Goal: Contribute content: Add original content to the website for others to see

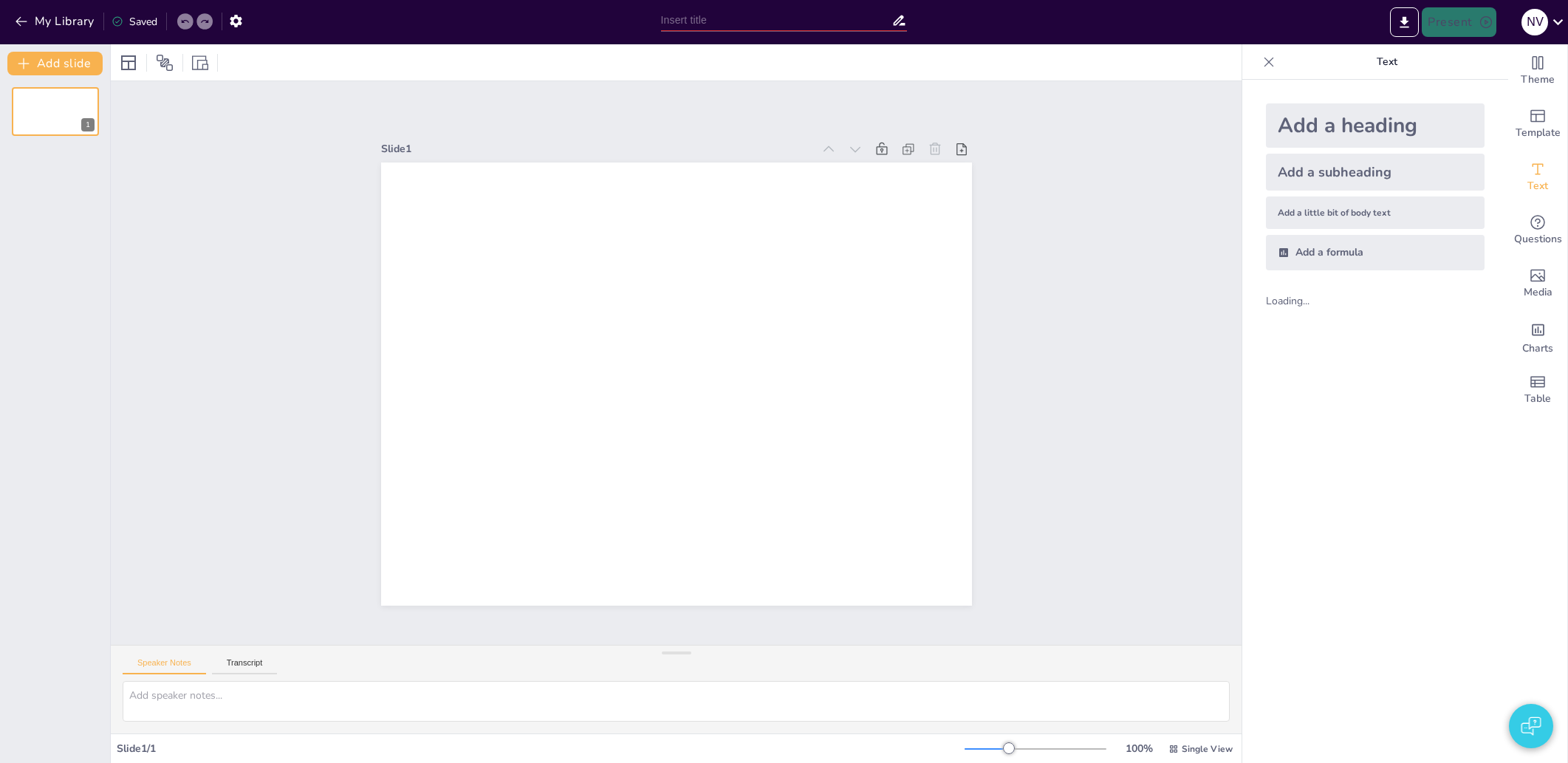
type input "New Sendsteps"
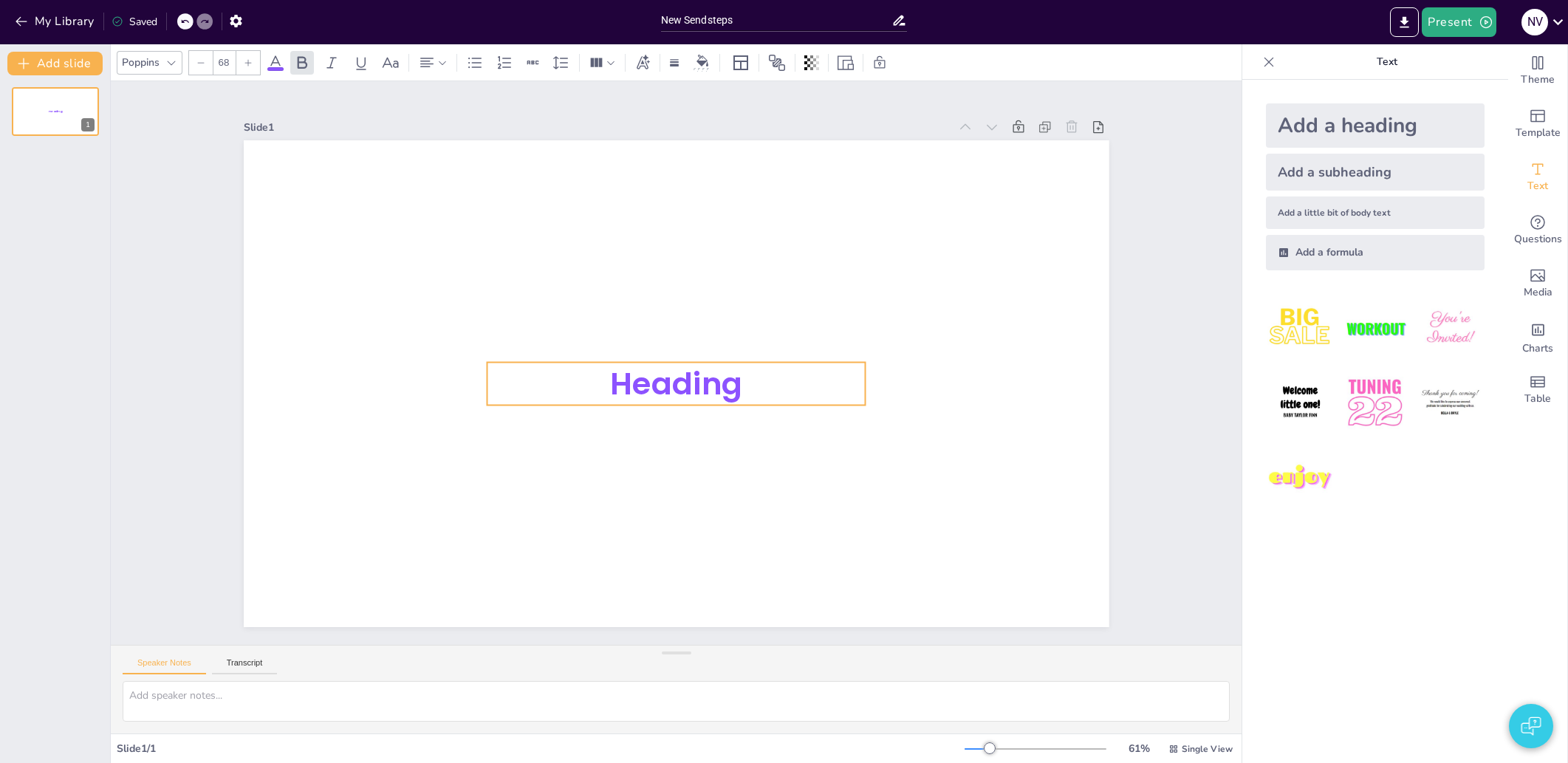
click at [670, 366] on span "Heading" at bounding box center [676, 383] width 132 height 42
click at [177, 56] on div at bounding box center [171, 63] width 18 height 18
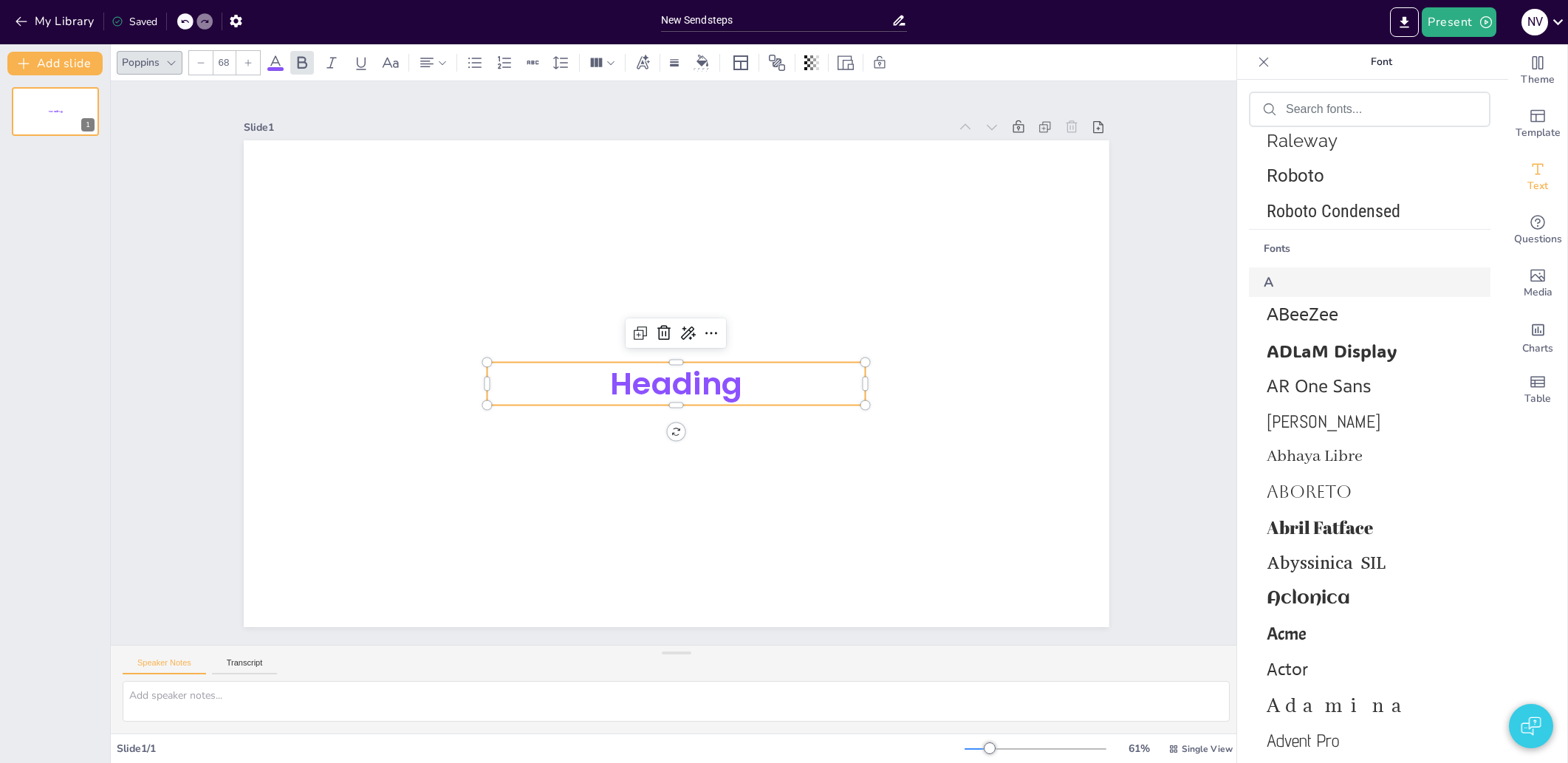
scroll to position [991, 0]
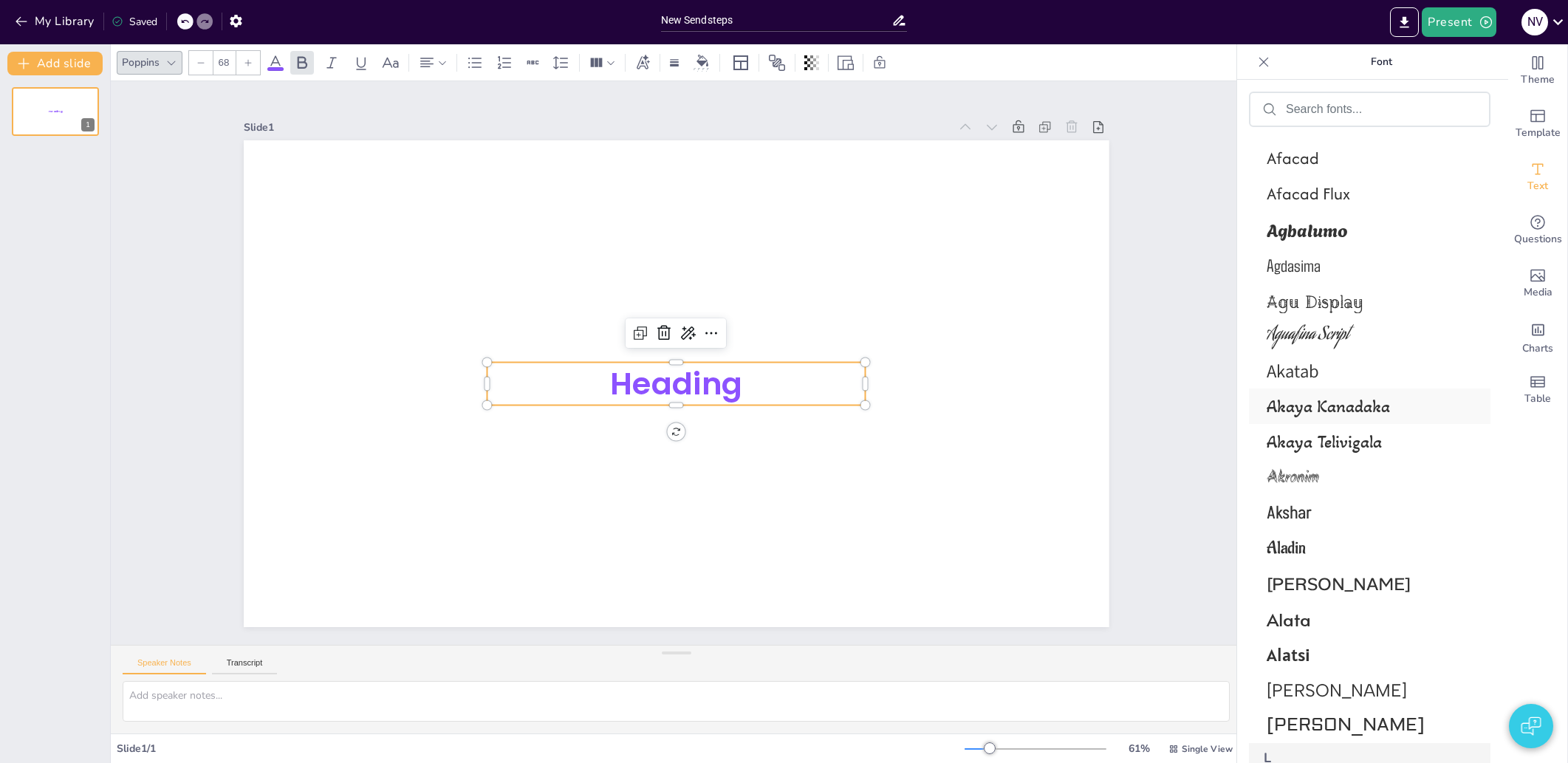
click at [1325, 412] on span "Akaya Kanadaka" at bounding box center [1366, 407] width 200 height 22
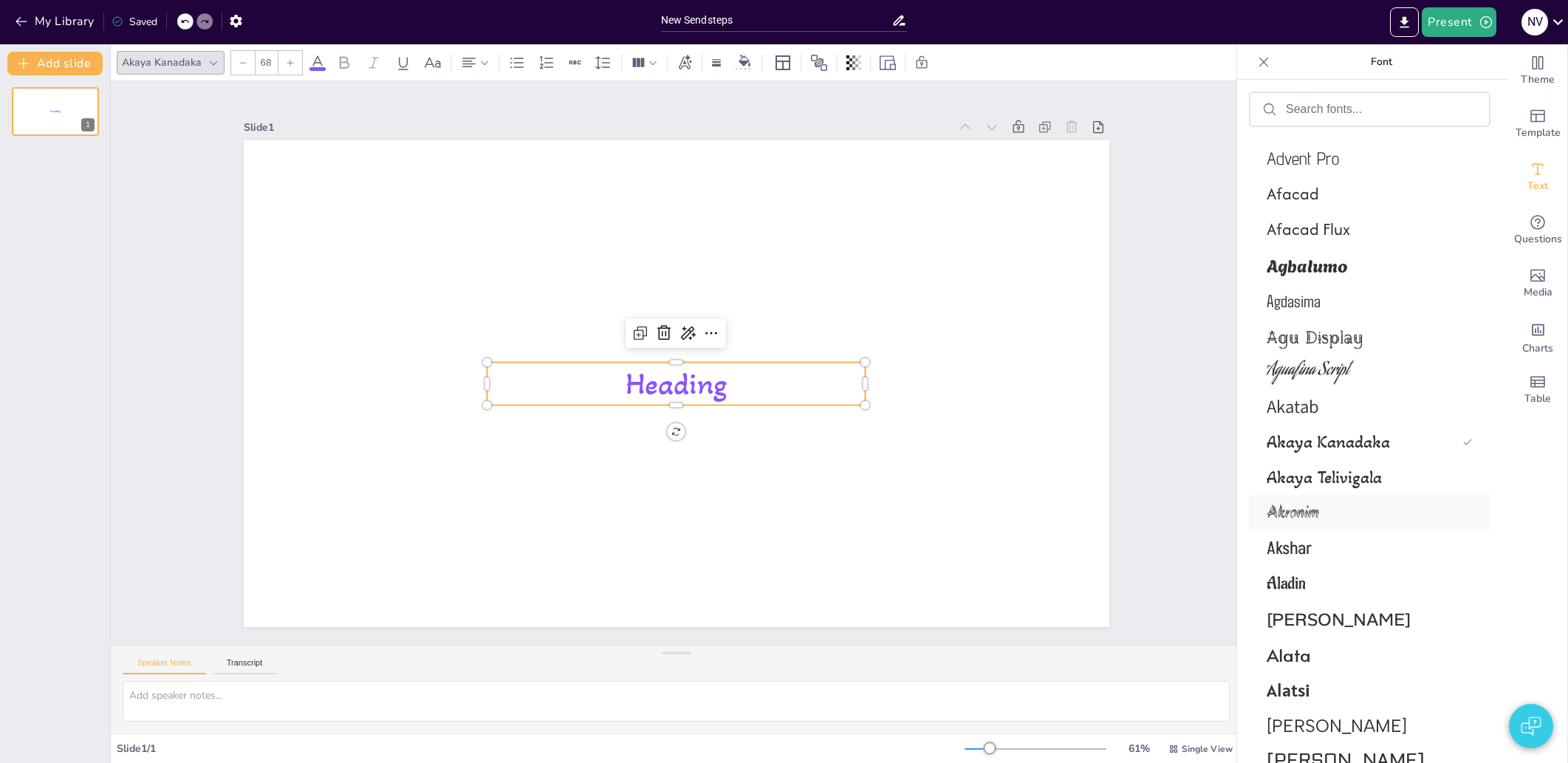
click at [1329, 501] on div "Akronim" at bounding box center [1370, 513] width 242 height 36
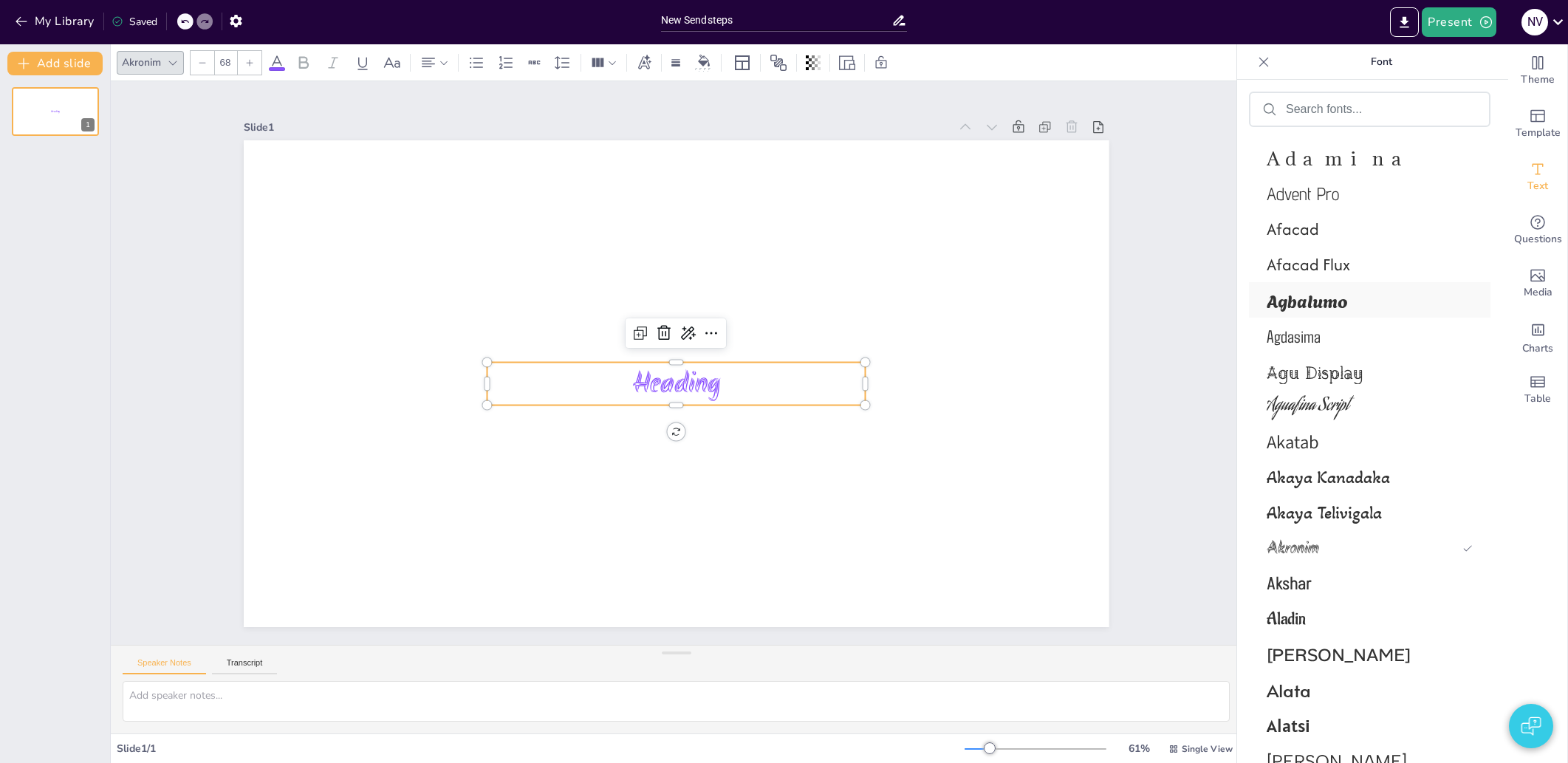
click at [1326, 295] on span "Agbalumo" at bounding box center [1366, 300] width 200 height 26
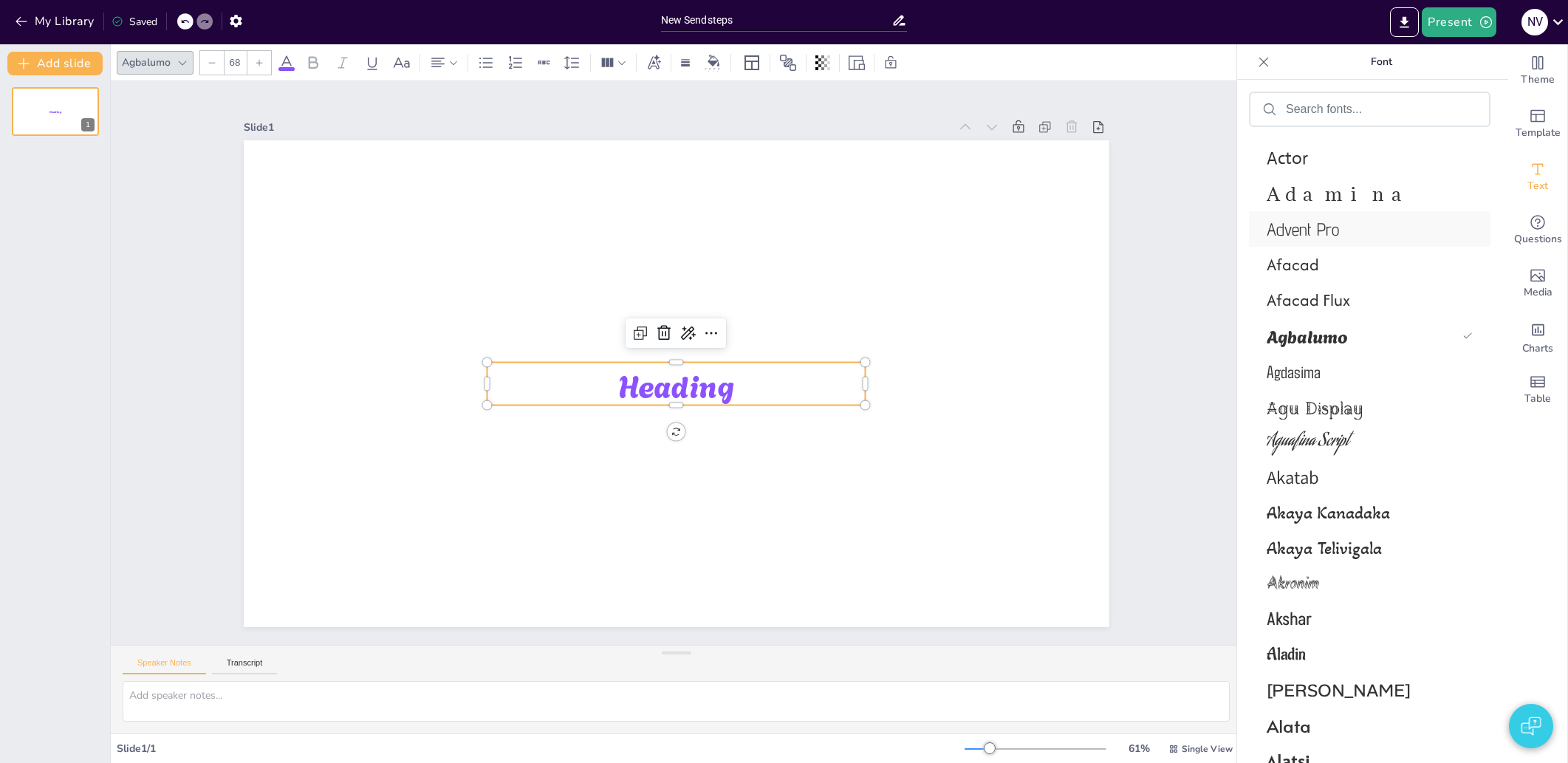
click at [1319, 246] on div "Advent Pro" at bounding box center [1370, 229] width 242 height 36
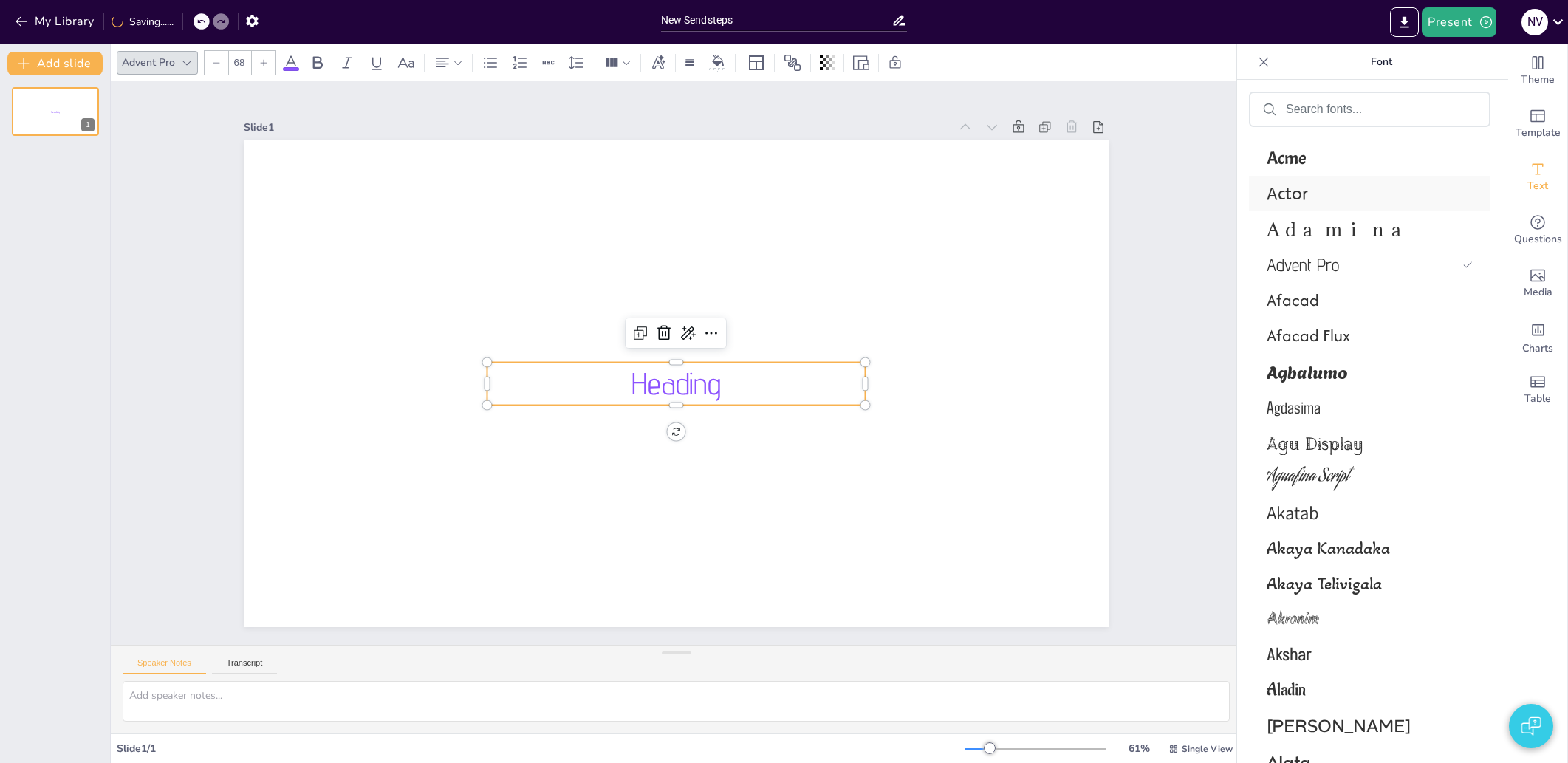
click at [1292, 209] on div "Actor" at bounding box center [1370, 194] width 242 height 36
click at [1327, 295] on span "Afacad" at bounding box center [1366, 300] width 200 height 24
click at [1299, 382] on span "Agbalumo" at bounding box center [1366, 371] width 200 height 26
click at [1370, 434] on span "Agu Display" at bounding box center [1366, 442] width 200 height 26
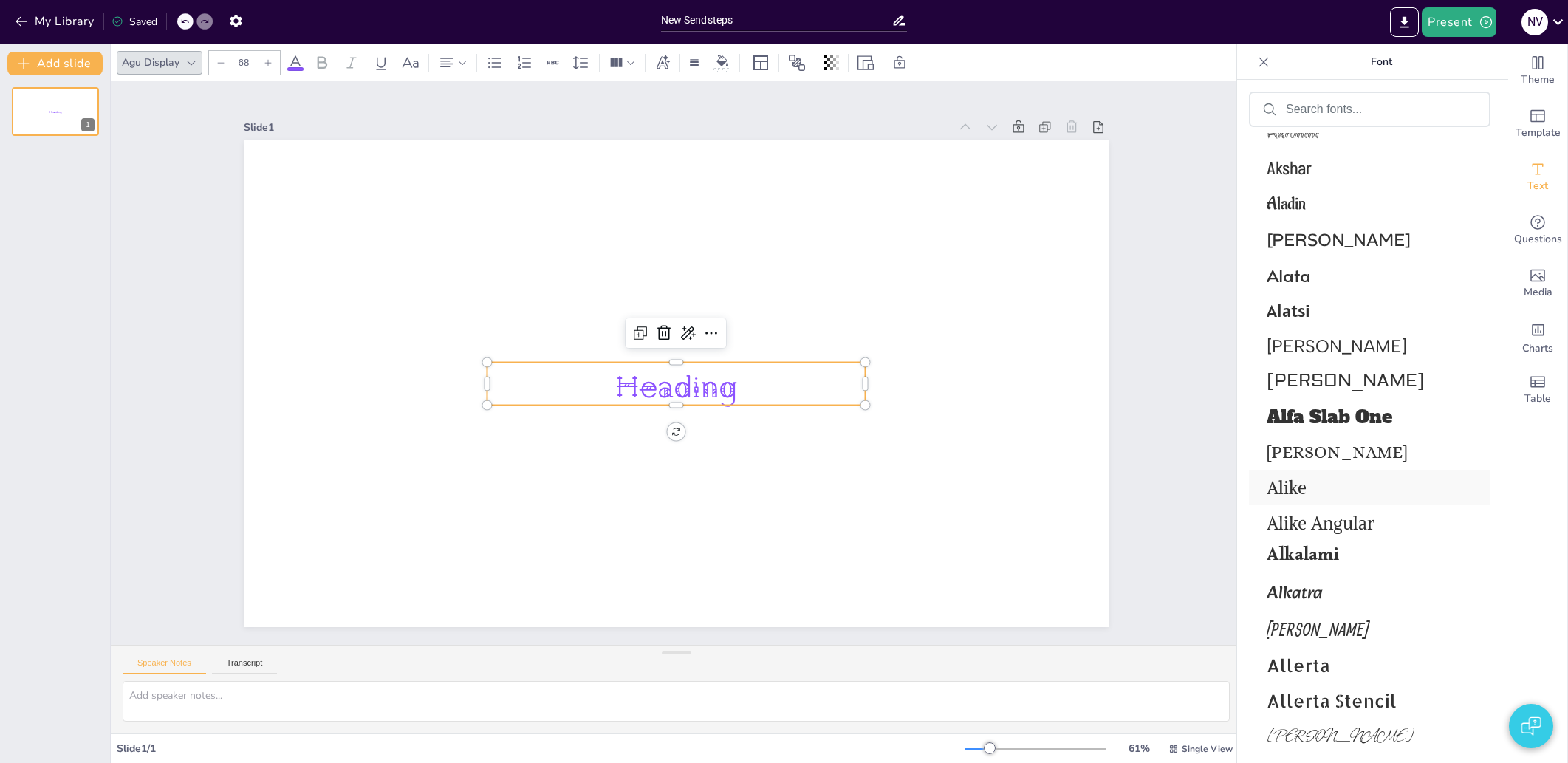
click at [1335, 502] on div "Alike" at bounding box center [1370, 487] width 242 height 36
click at [1268, 66] on icon at bounding box center [1263, 62] width 15 height 15
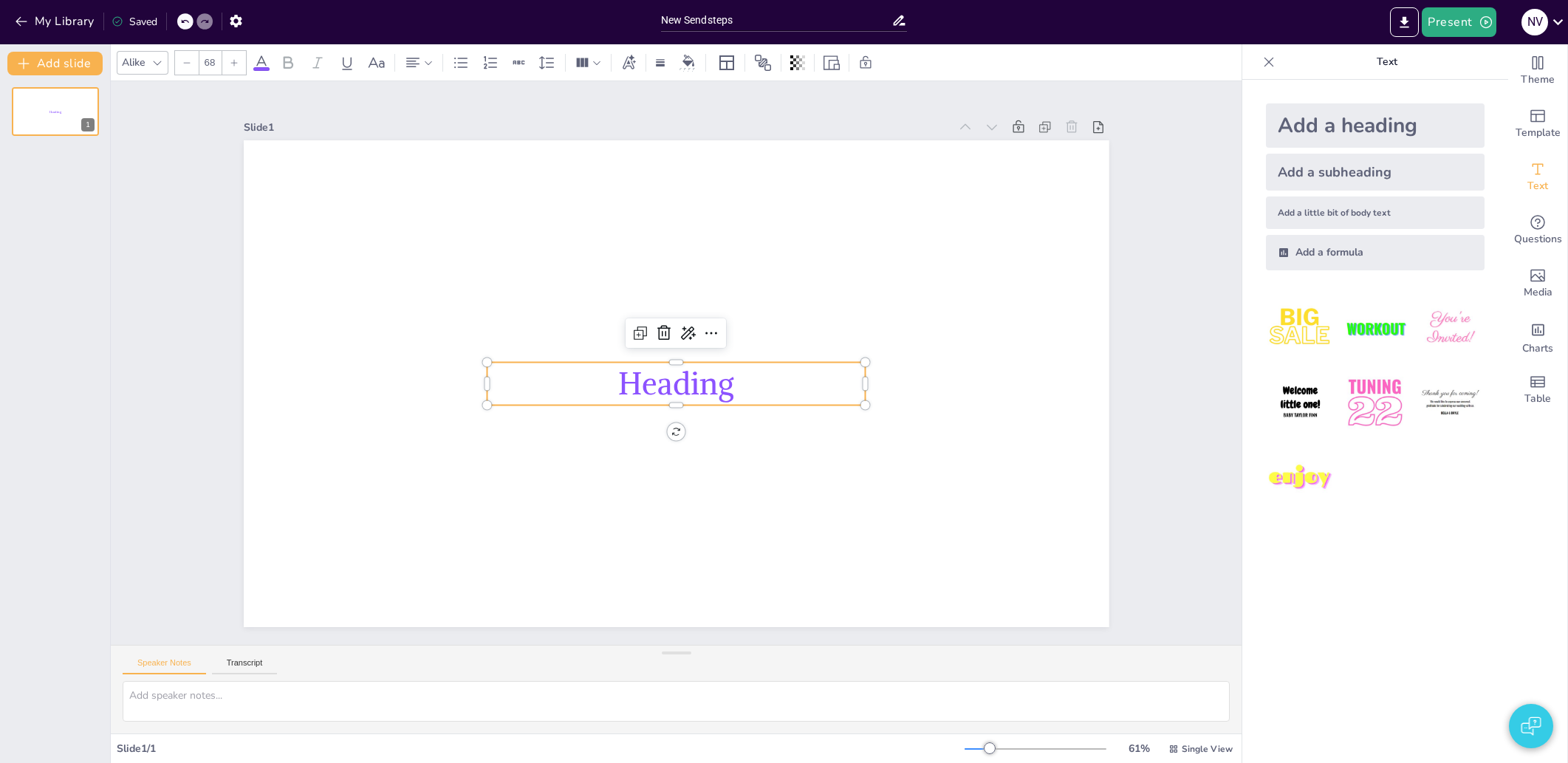
click at [1314, 6] on div "Present N V" at bounding box center [1241, 22] width 654 height 44
click at [1257, 60] on div at bounding box center [1268, 62] width 24 height 24
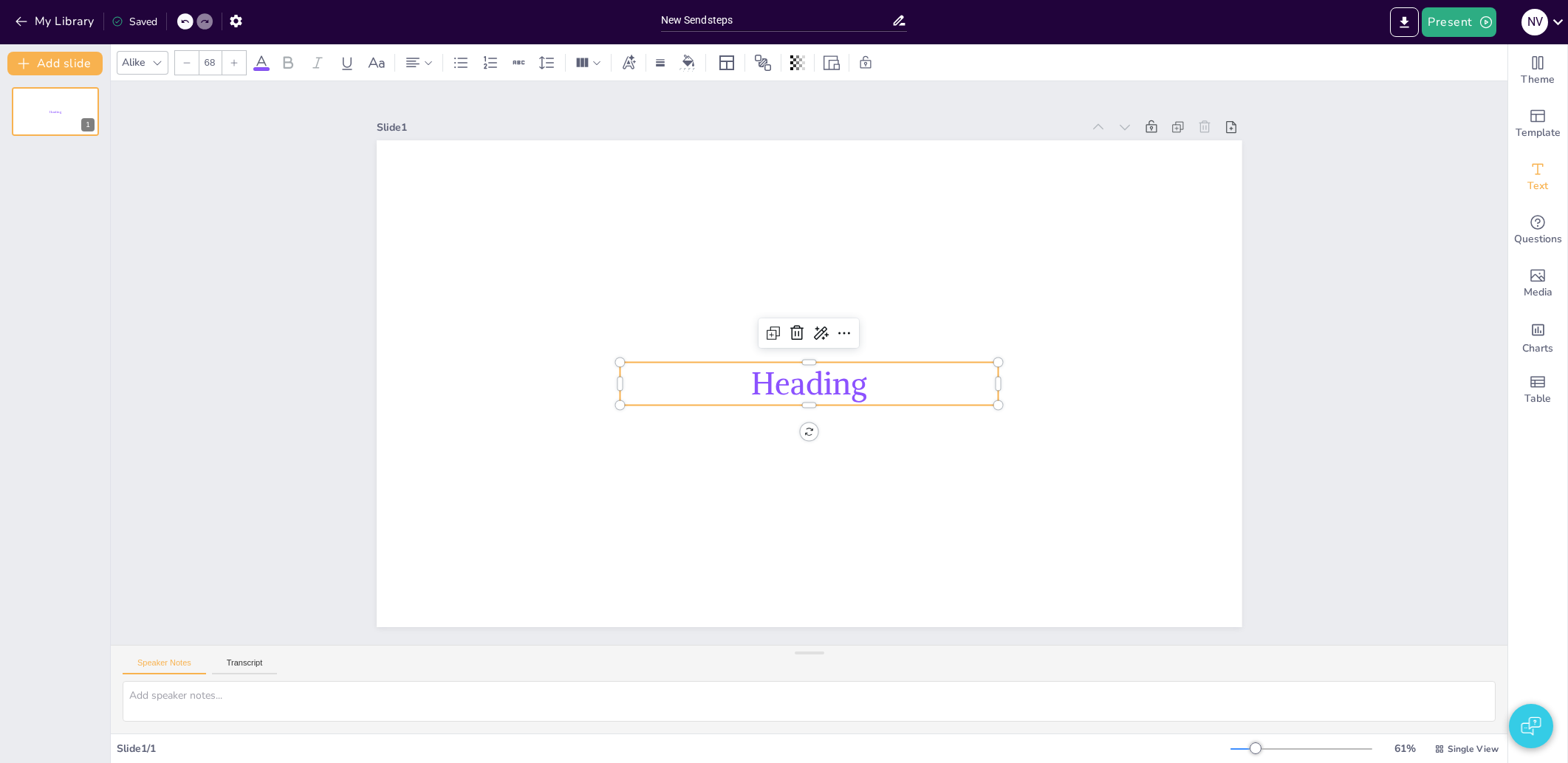
click at [1531, 167] on icon "Add text boxes" at bounding box center [1537, 169] width 18 height 18
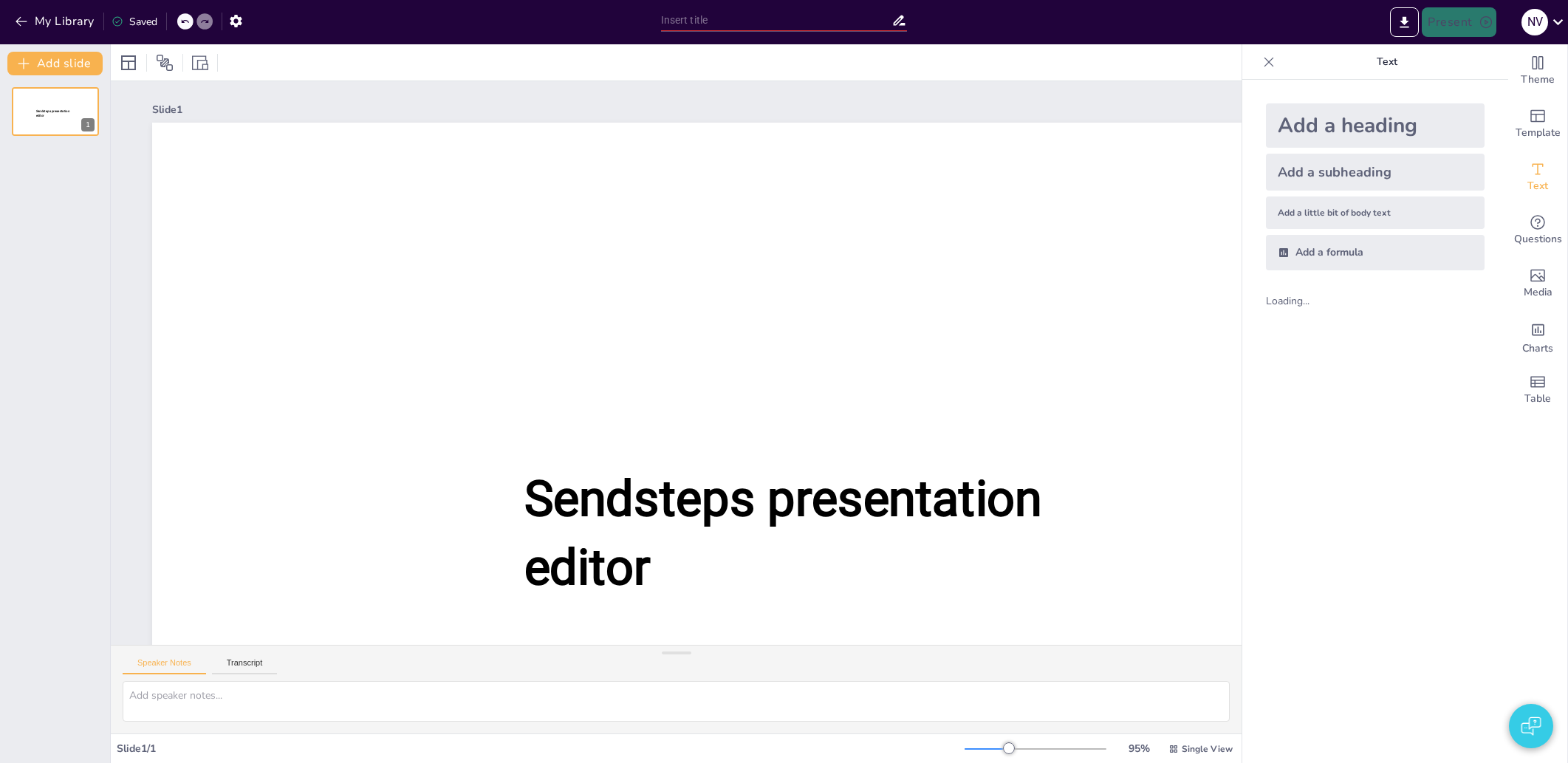
type input "New Sendsteps"
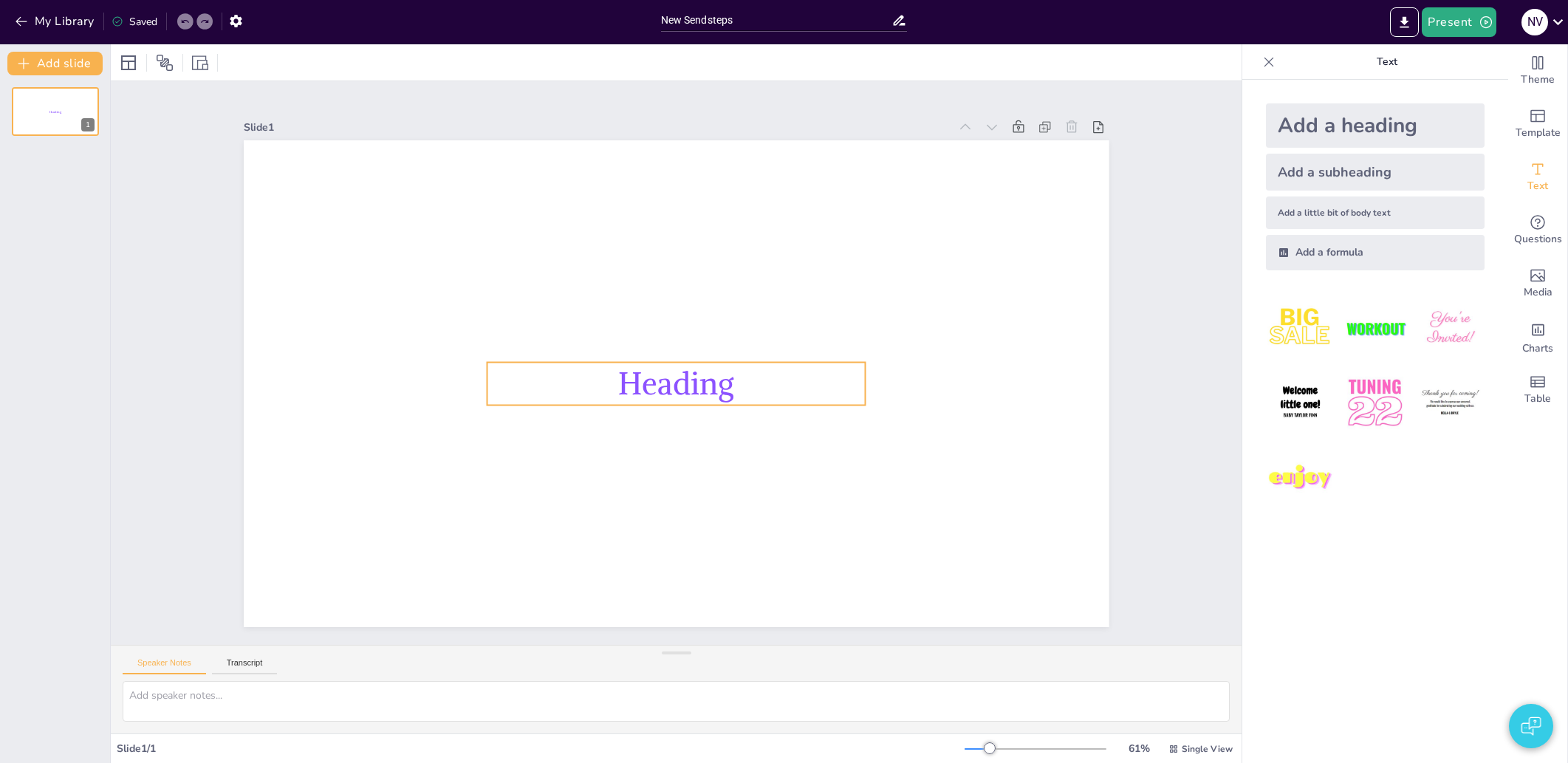
click at [712, 382] on span "Heading" at bounding box center [676, 385] width 116 height 39
click at [154, 66] on icon at bounding box center [157, 63] width 12 height 12
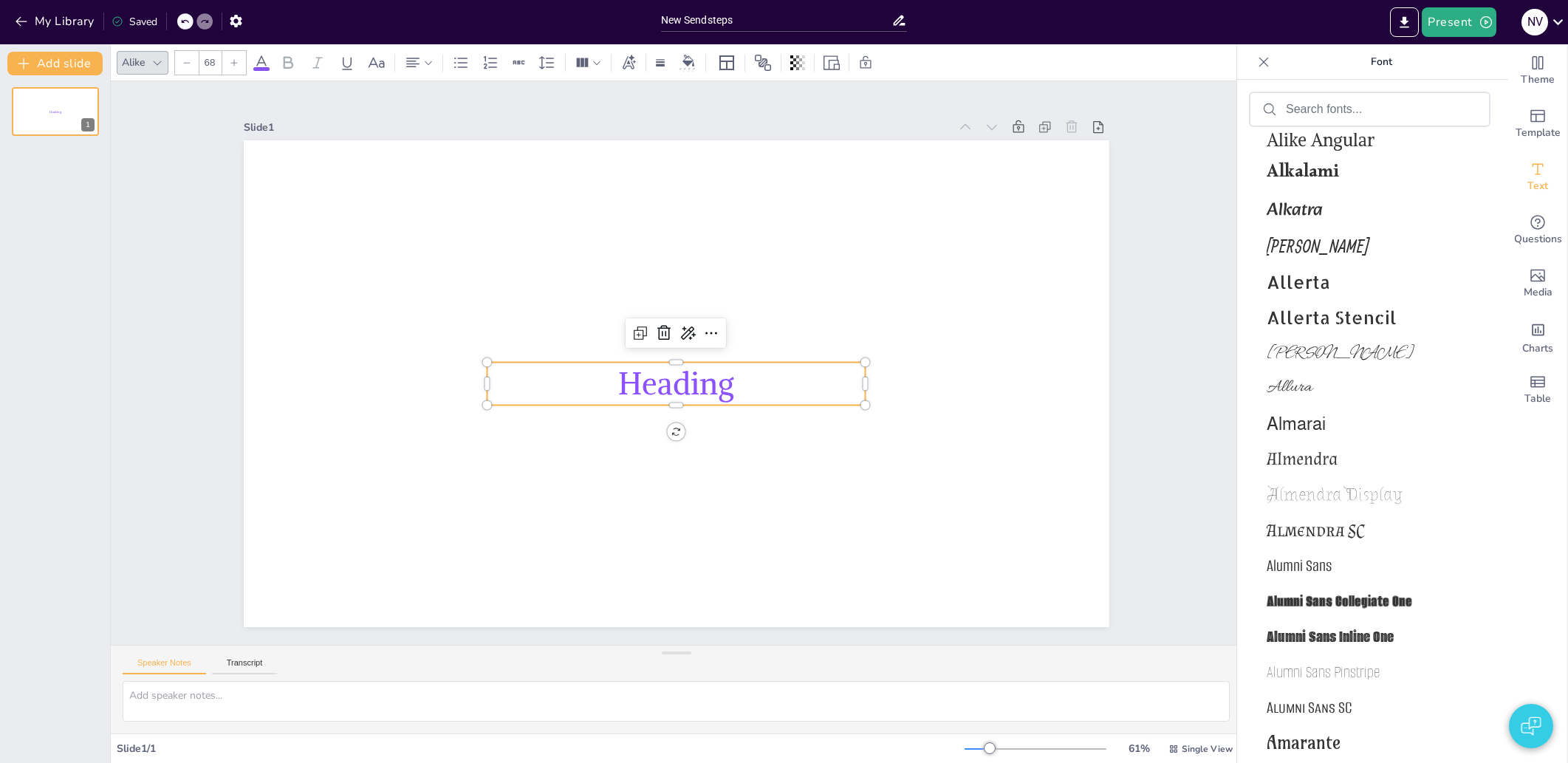
scroll to position [2344, 0]
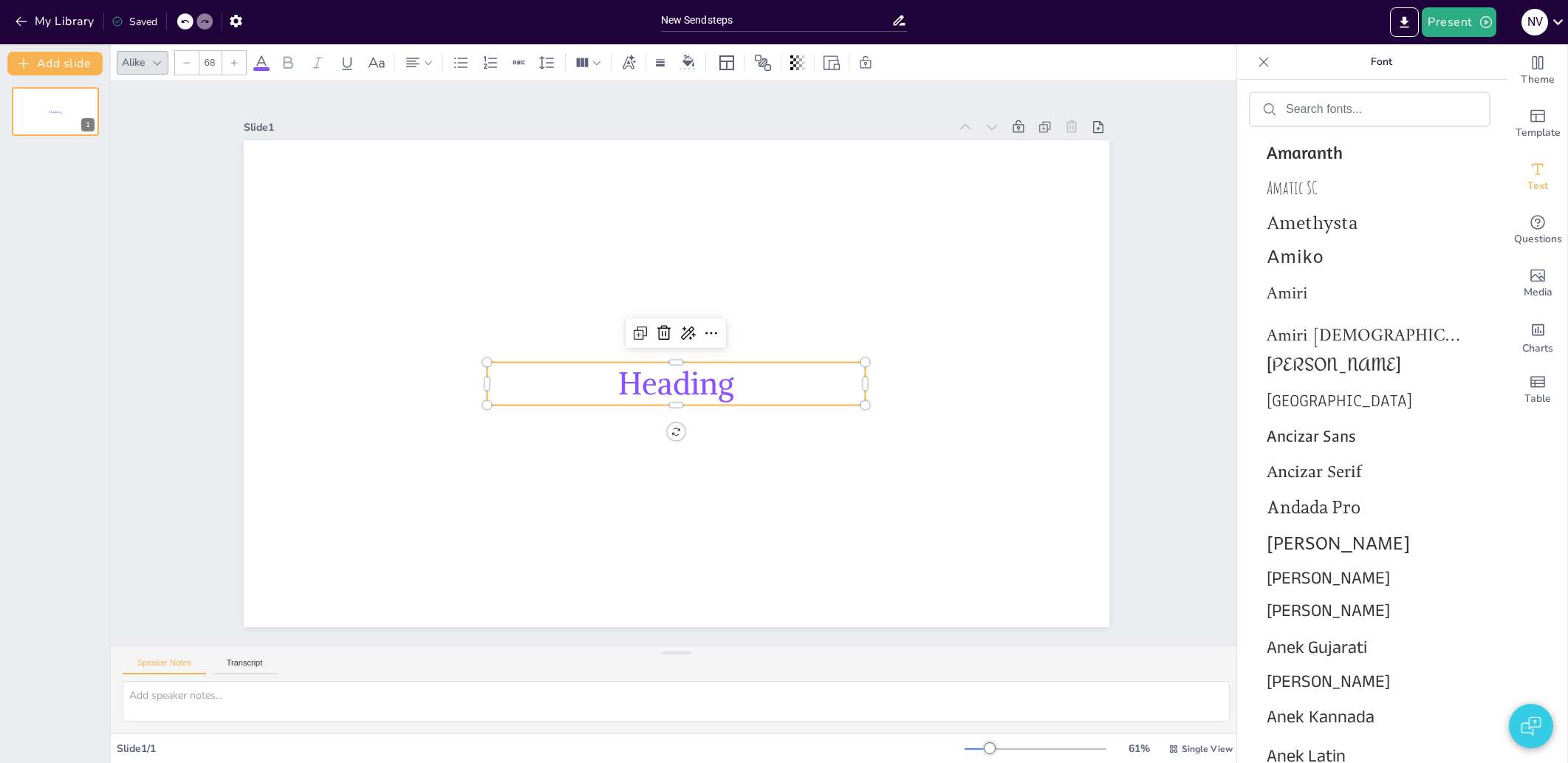
click at [1253, 60] on div at bounding box center [1263, 62] width 24 height 24
